Goal: Information Seeking & Learning: Find specific fact

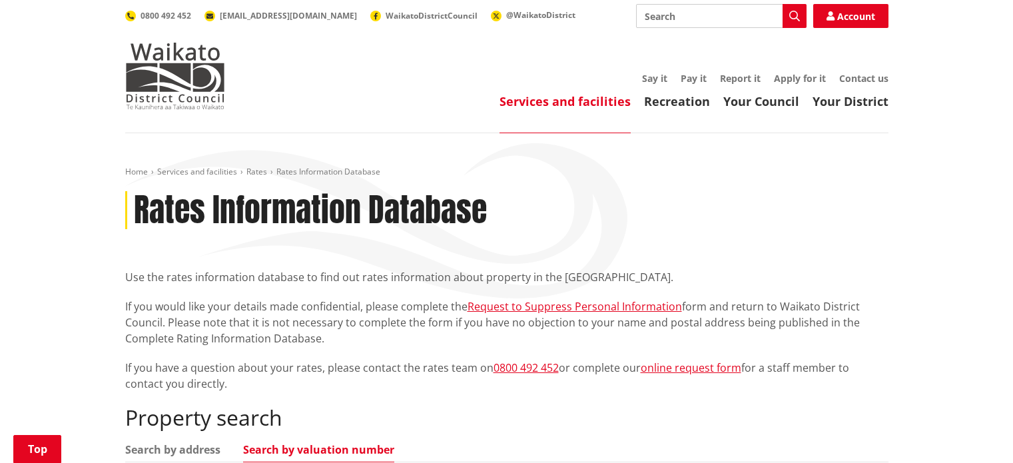
scroll to position [400, 0]
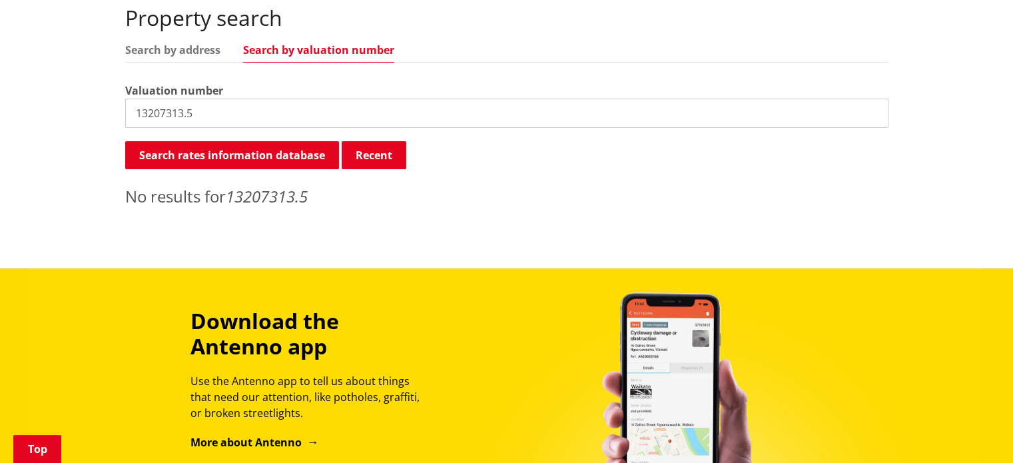
click at [198, 57] on ul "Search by address Search by valuation number" at bounding box center [506, 54] width 763 height 18
click at [197, 51] on link "Search by address" at bounding box center [172, 50] width 95 height 11
click at [208, 116] on input "13207313.5" at bounding box center [506, 113] width 763 height 29
click at [208, 117] on input "13207313.5" at bounding box center [506, 113] width 763 height 29
click at [204, 113] on input "8 festival way" at bounding box center [506, 113] width 763 height 29
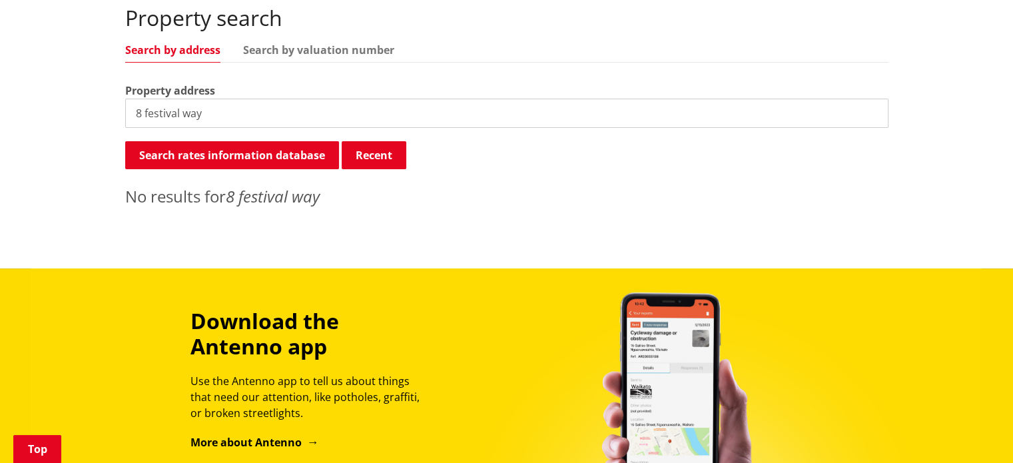
click at [216, 107] on input "8 festival way" at bounding box center [506, 113] width 763 height 29
click at [214, 107] on input "8 festival way" at bounding box center [506, 113] width 763 height 29
click at [213, 108] on input "8 festival way" at bounding box center [506, 113] width 763 height 29
drag, startPoint x: 260, startPoint y: 141, endPoint x: 238, endPoint y: 135, distance: 22.8
click at [240, 137] on div "Property search Search by address Search by valuation number Property address […" at bounding box center [506, 106] width 763 height 202
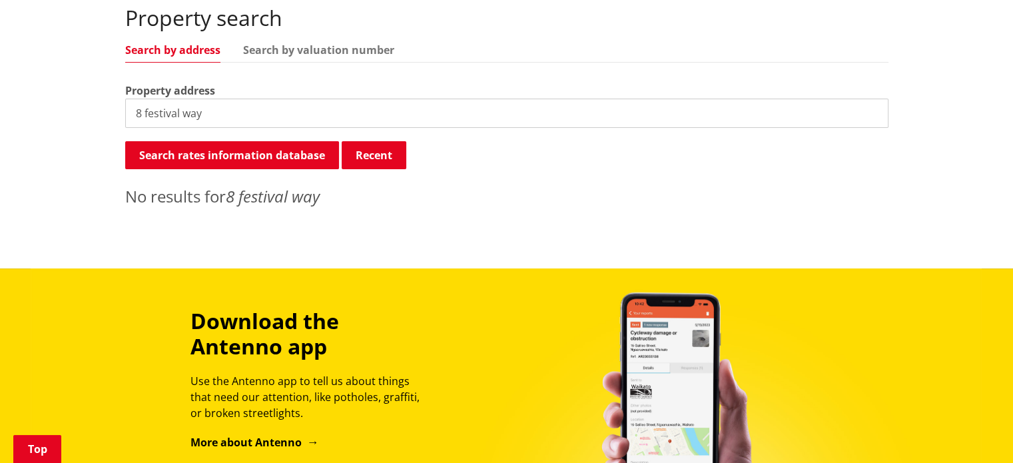
click at [230, 125] on input "8 festival way" at bounding box center [506, 113] width 763 height 29
click at [197, 115] on input "8 festival way" at bounding box center [506, 113] width 763 height 29
drag, startPoint x: 218, startPoint y: 113, endPoint x: 120, endPoint y: 117, distance: 98.6
type input "[GEOGRAPHIC_DATA]"
